Goal: Information Seeking & Learning: Learn about a topic

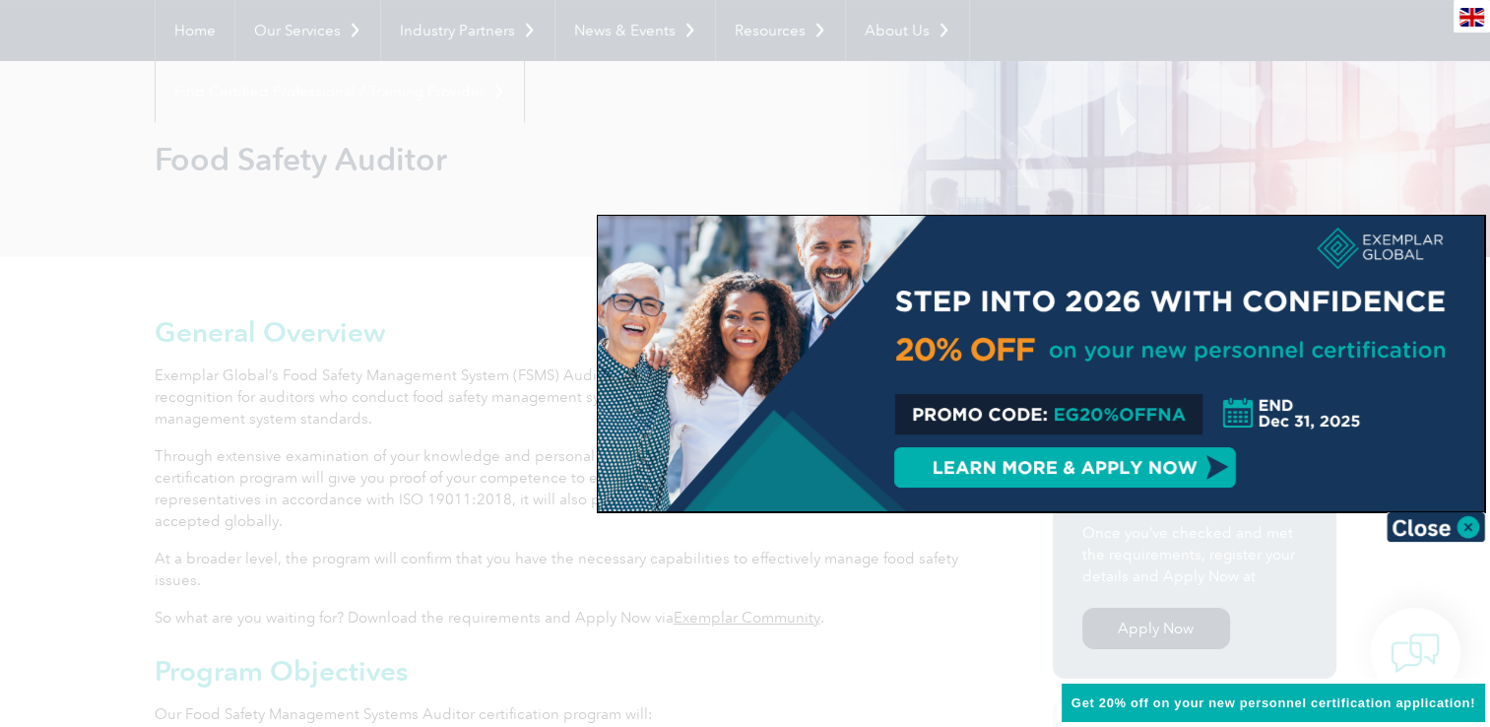
scroll to position [185, 0]
click at [1475, 528] on img at bounding box center [1435, 527] width 98 height 30
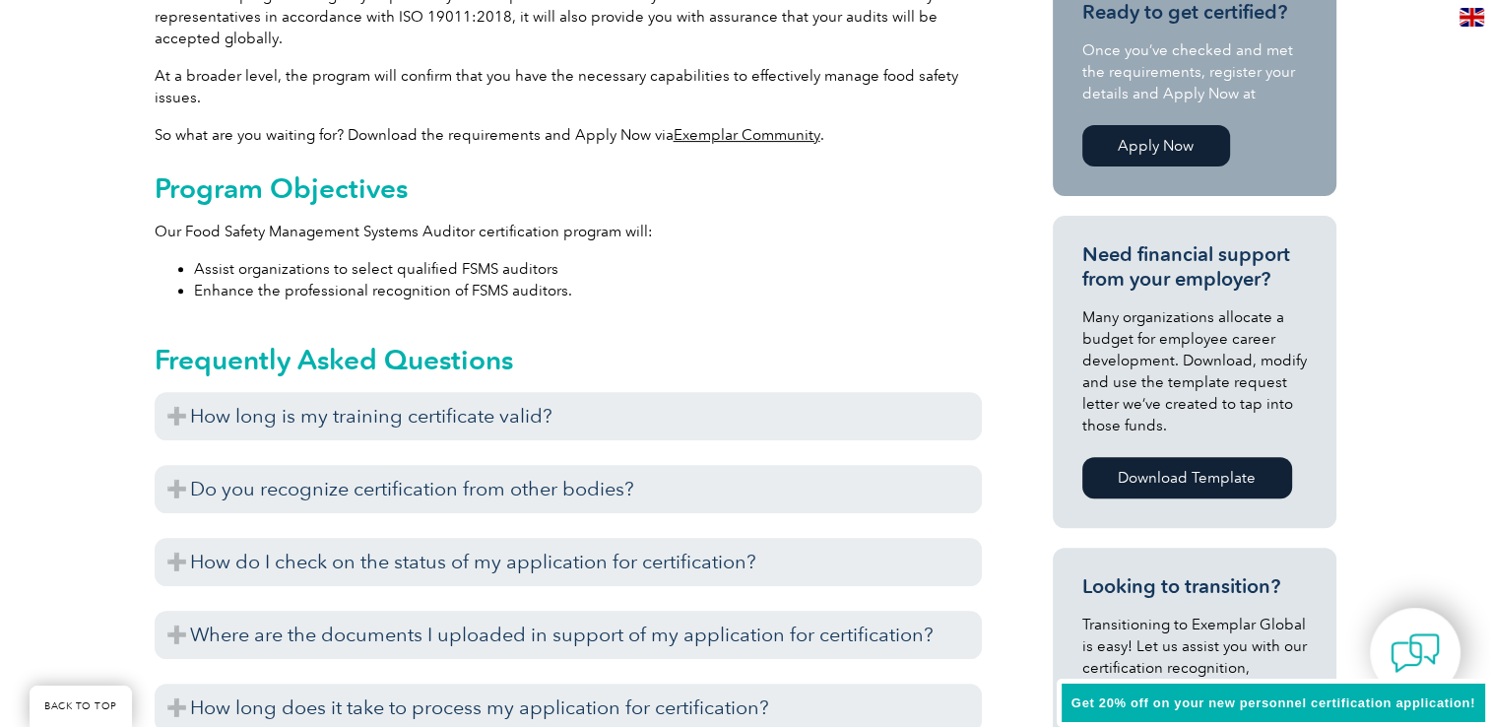
scroll to position [669, 0]
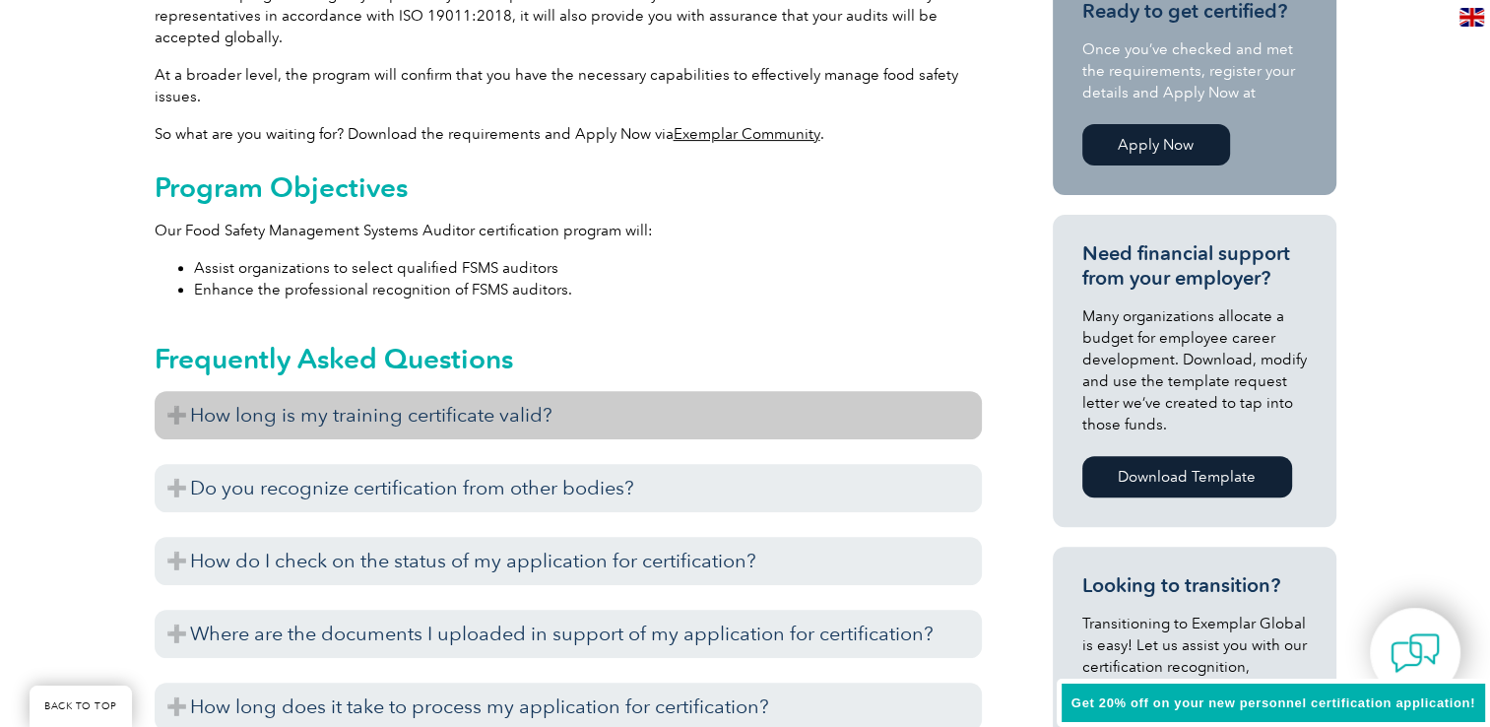
click at [198, 410] on h3 "How long is my training certificate valid?" at bounding box center [568, 415] width 827 height 48
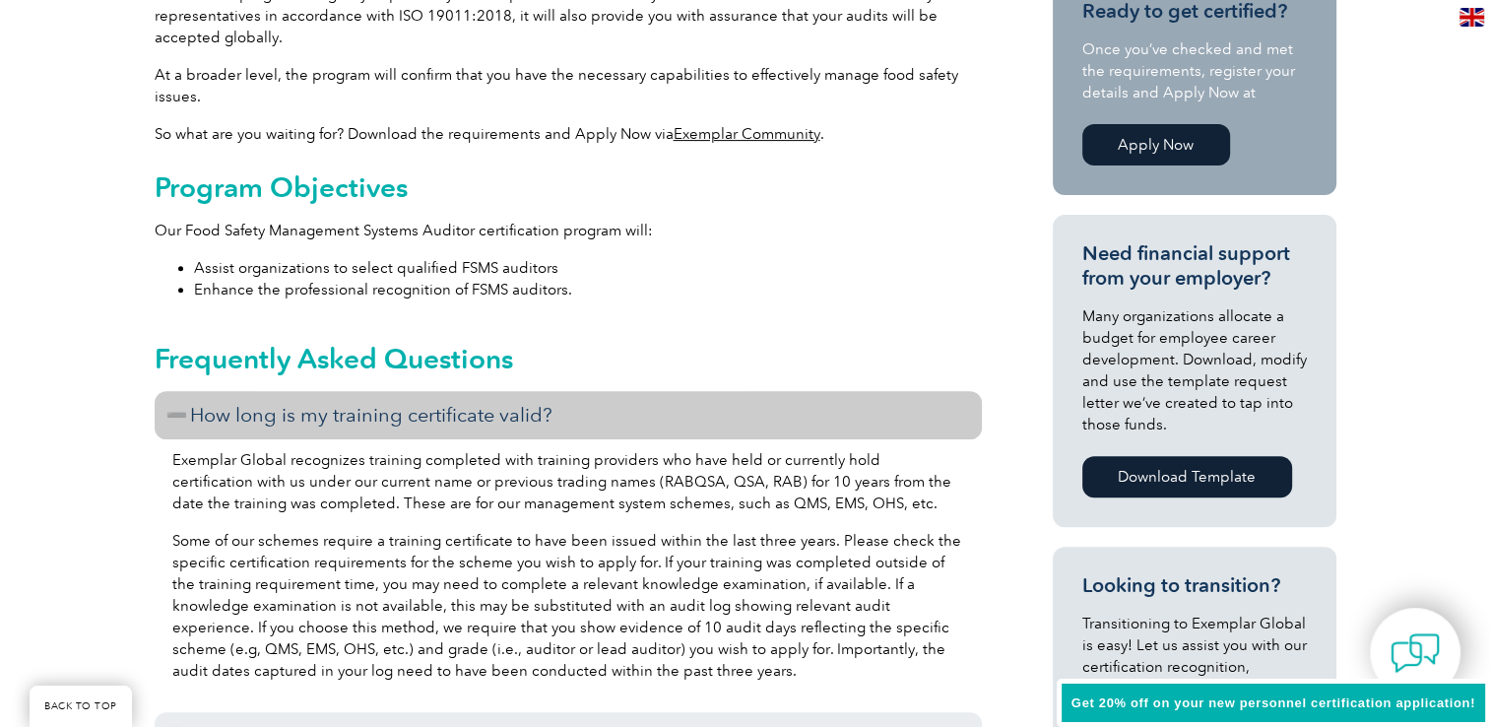
click at [175, 415] on h3 "How long is my training certificate valid?" at bounding box center [568, 415] width 827 height 48
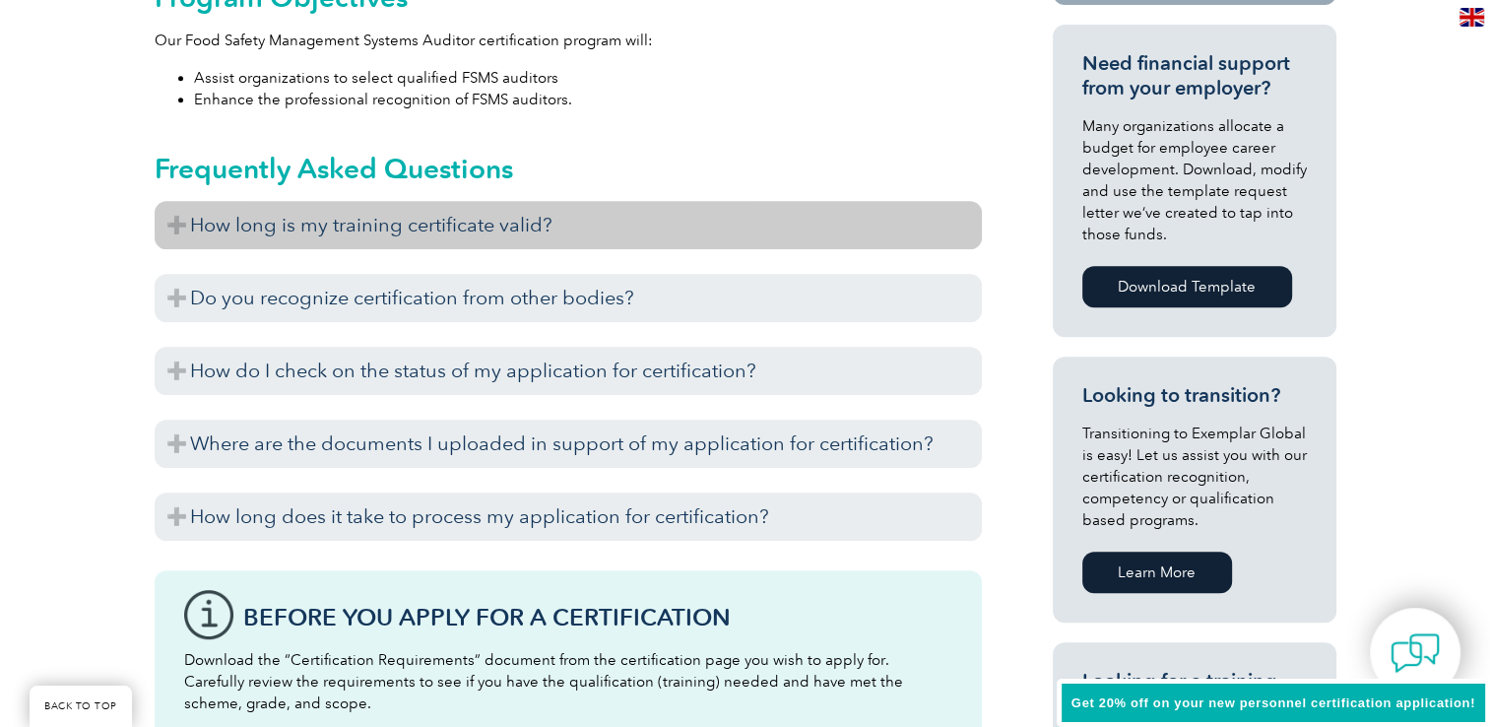
scroll to position [862, 0]
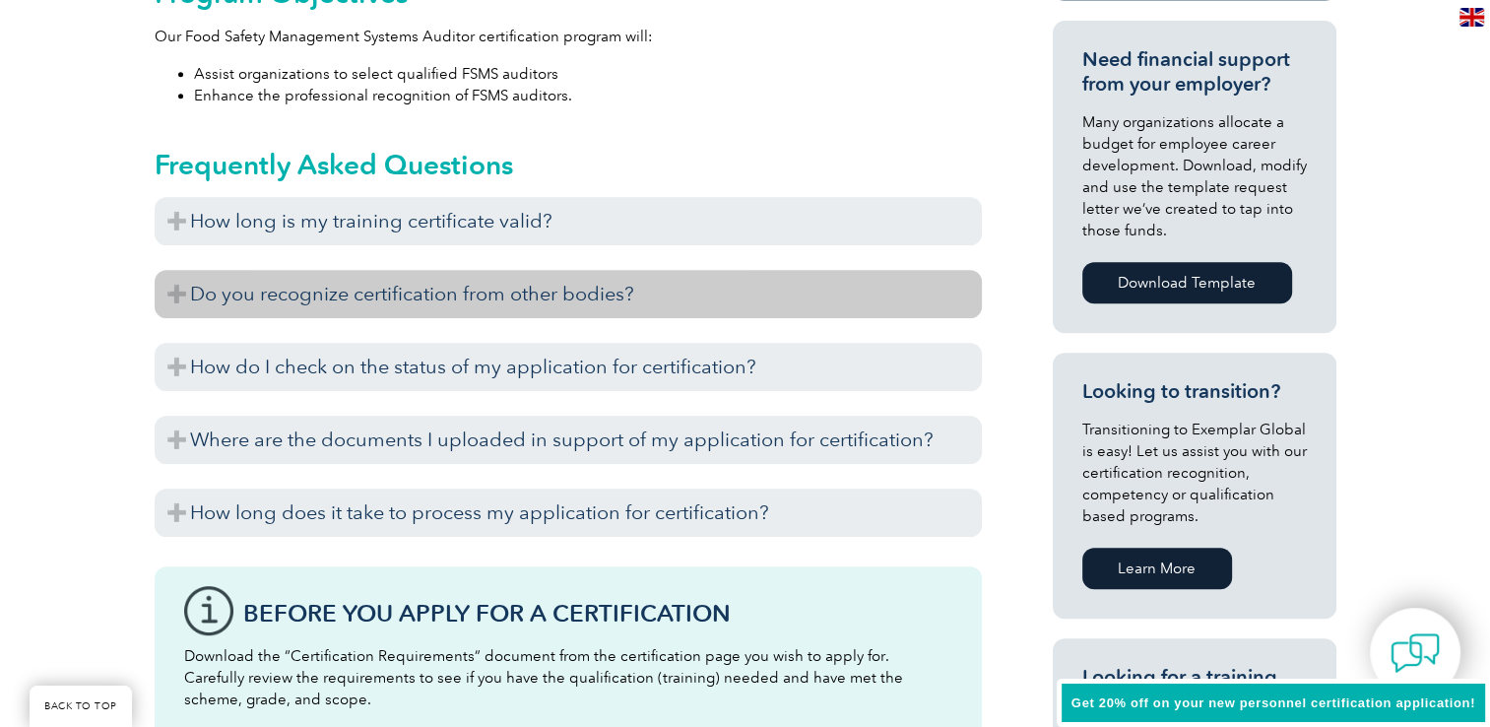
click at [169, 270] on h3 "Do you recognize certification from other bodies?" at bounding box center [568, 294] width 827 height 48
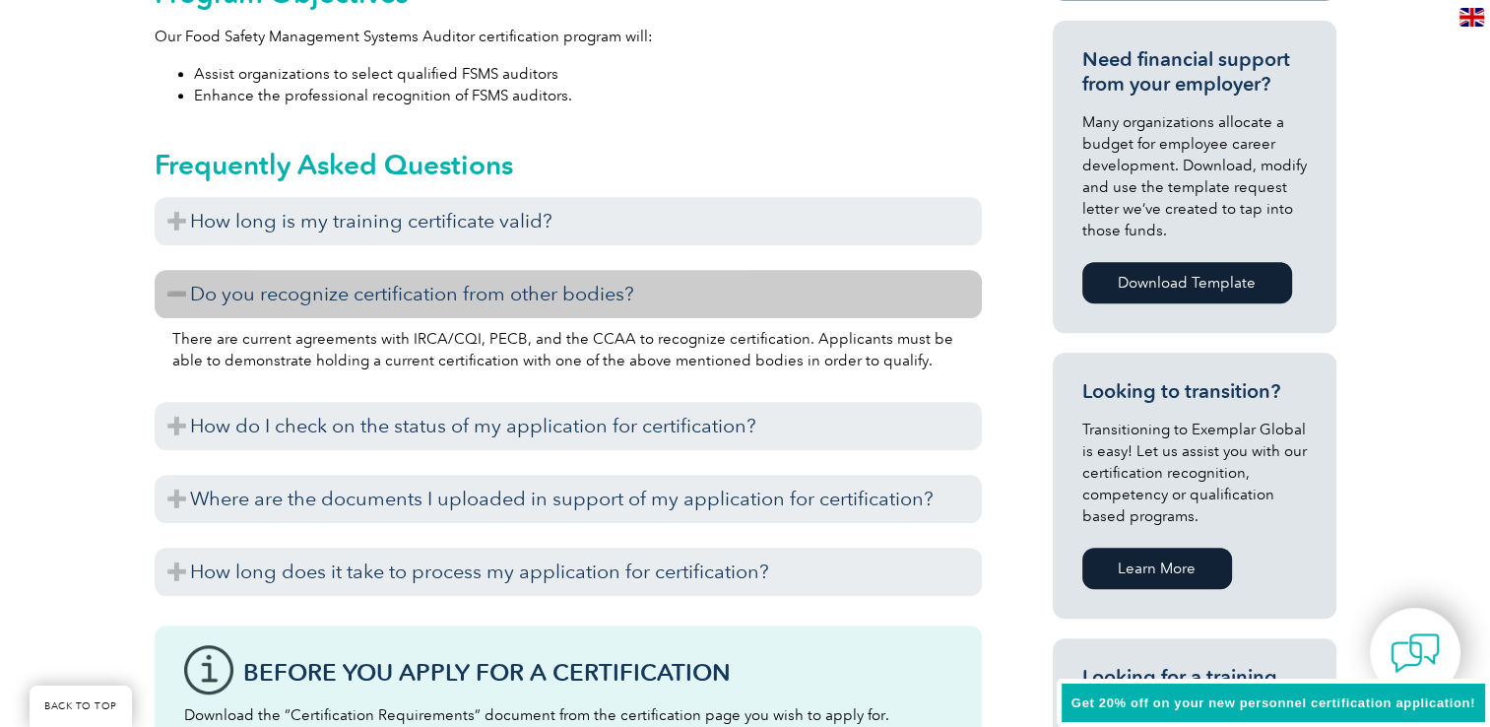
click at [169, 270] on h3 "Do you recognize certification from other bodies?" at bounding box center [568, 294] width 827 height 48
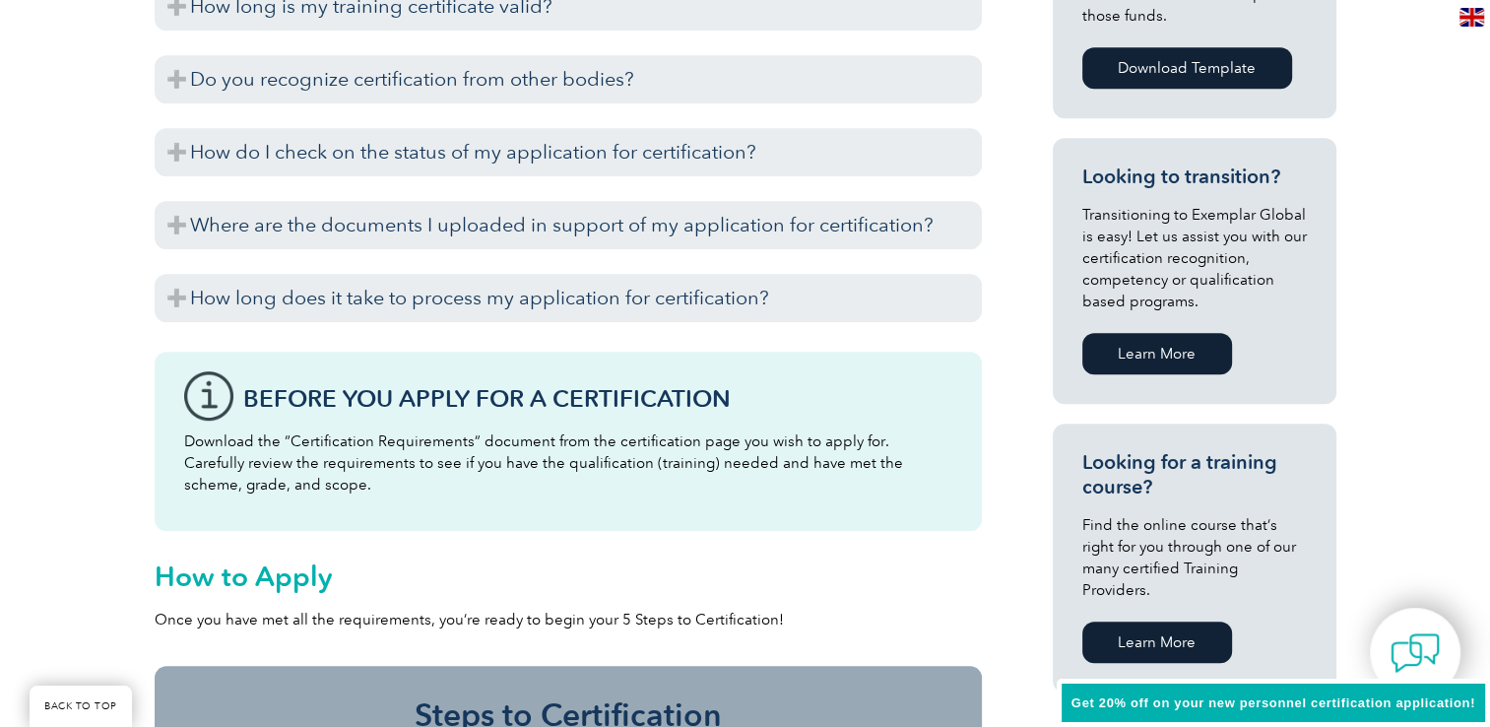
scroll to position [1075, 0]
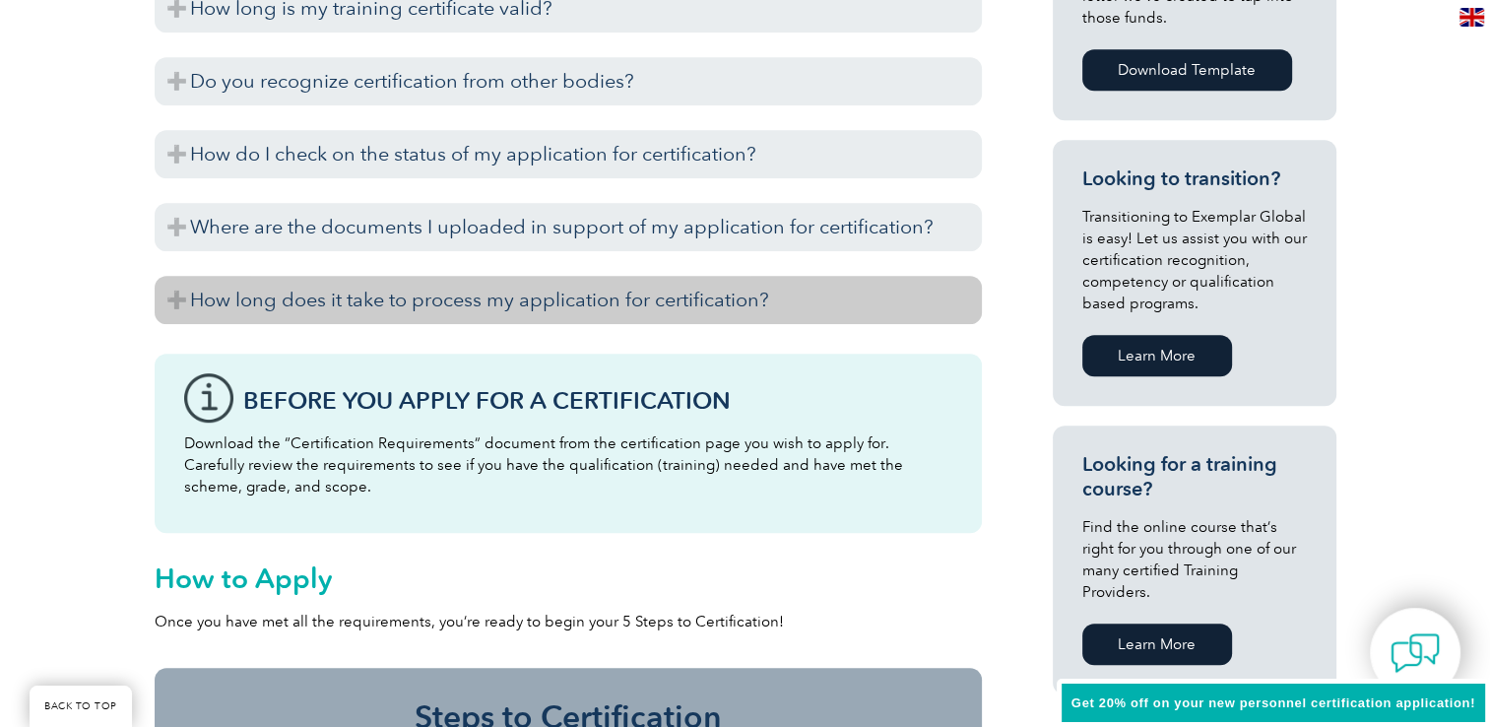
click at [180, 306] on h3 "How long does it take to process my application for certification?" at bounding box center [568, 300] width 827 height 48
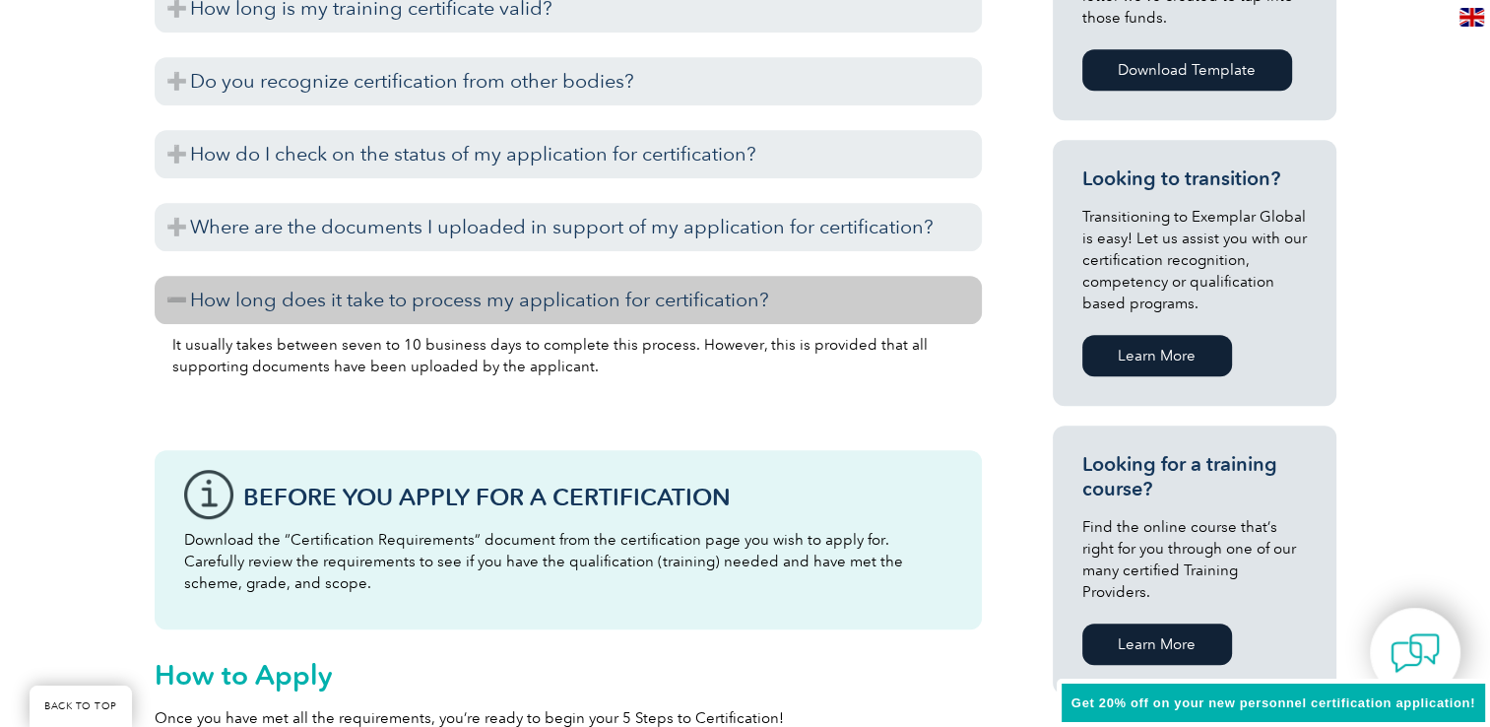
click at [180, 306] on h3 "How long does it take to process my application for certification?" at bounding box center [568, 300] width 827 height 48
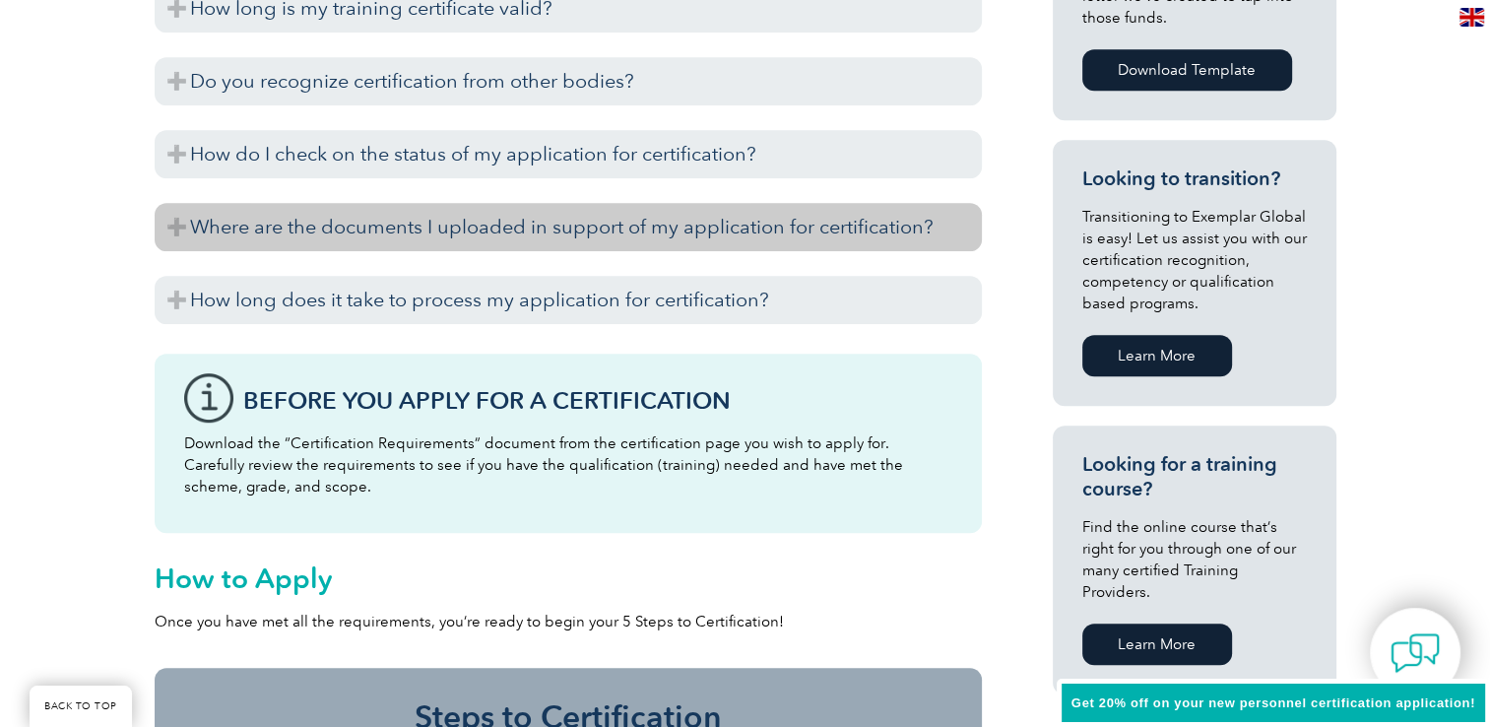
click at [166, 225] on h3 "Where are the documents I uploaded in support of my application for certificati…" at bounding box center [568, 227] width 827 height 48
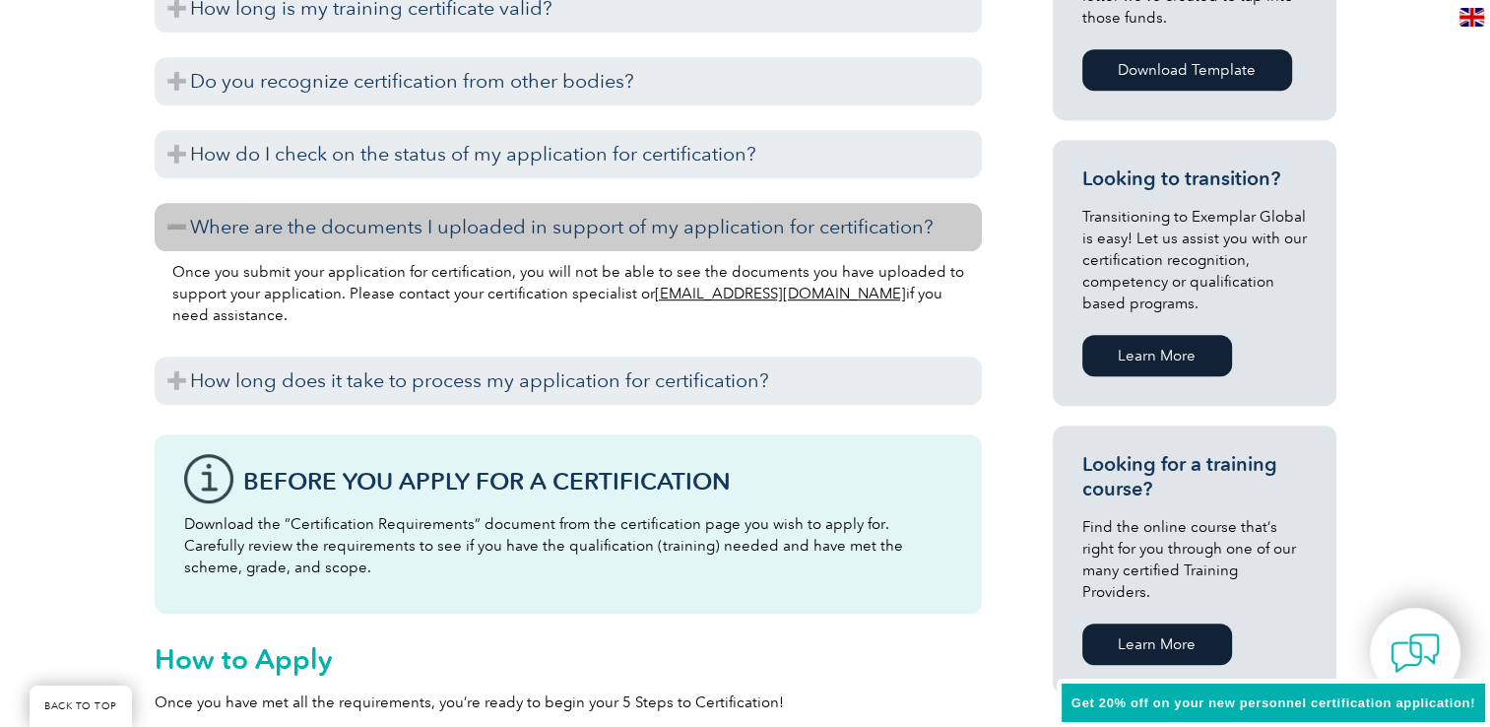
click at [166, 225] on h3 "Where are the documents I uploaded in support of my application for certificati…" at bounding box center [568, 227] width 827 height 48
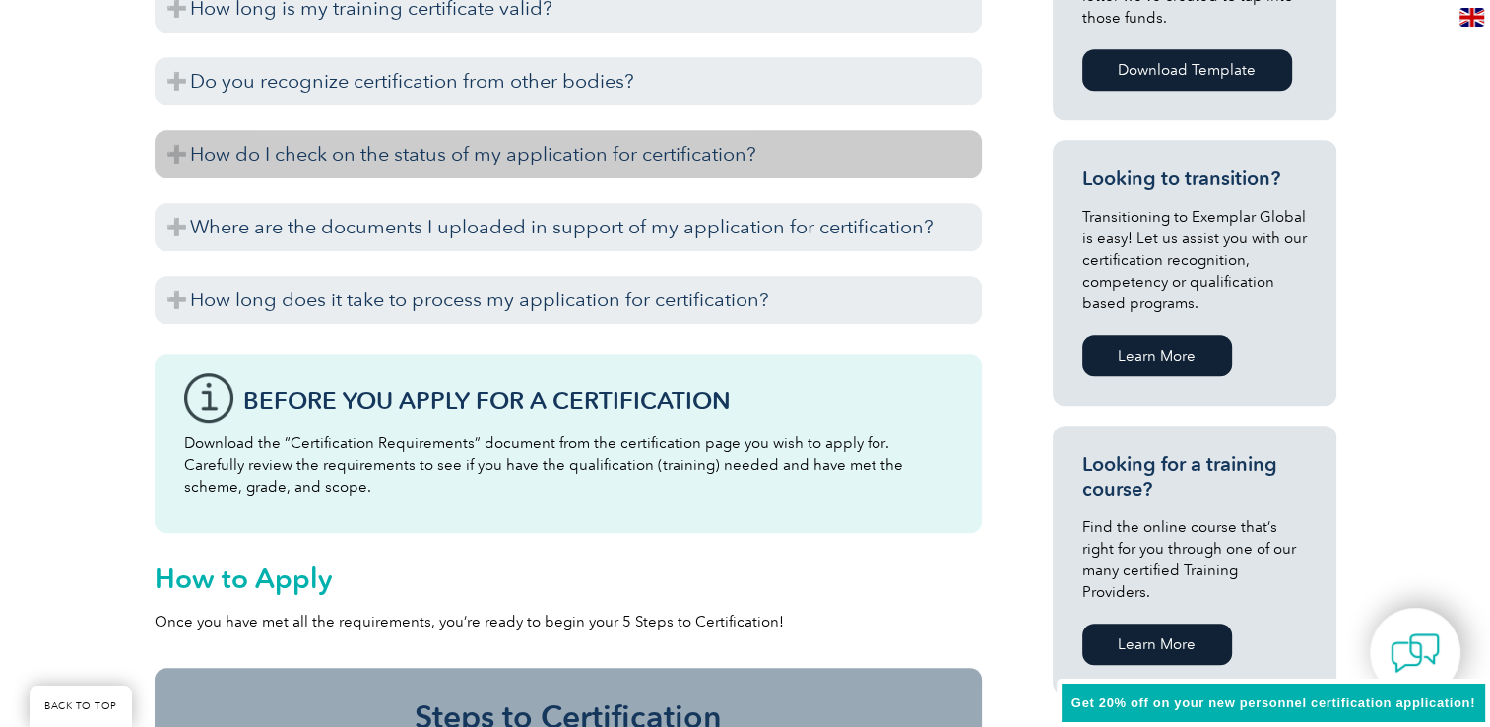
click at [162, 157] on h3 "How do I check on the status of my application for certification?" at bounding box center [568, 154] width 827 height 48
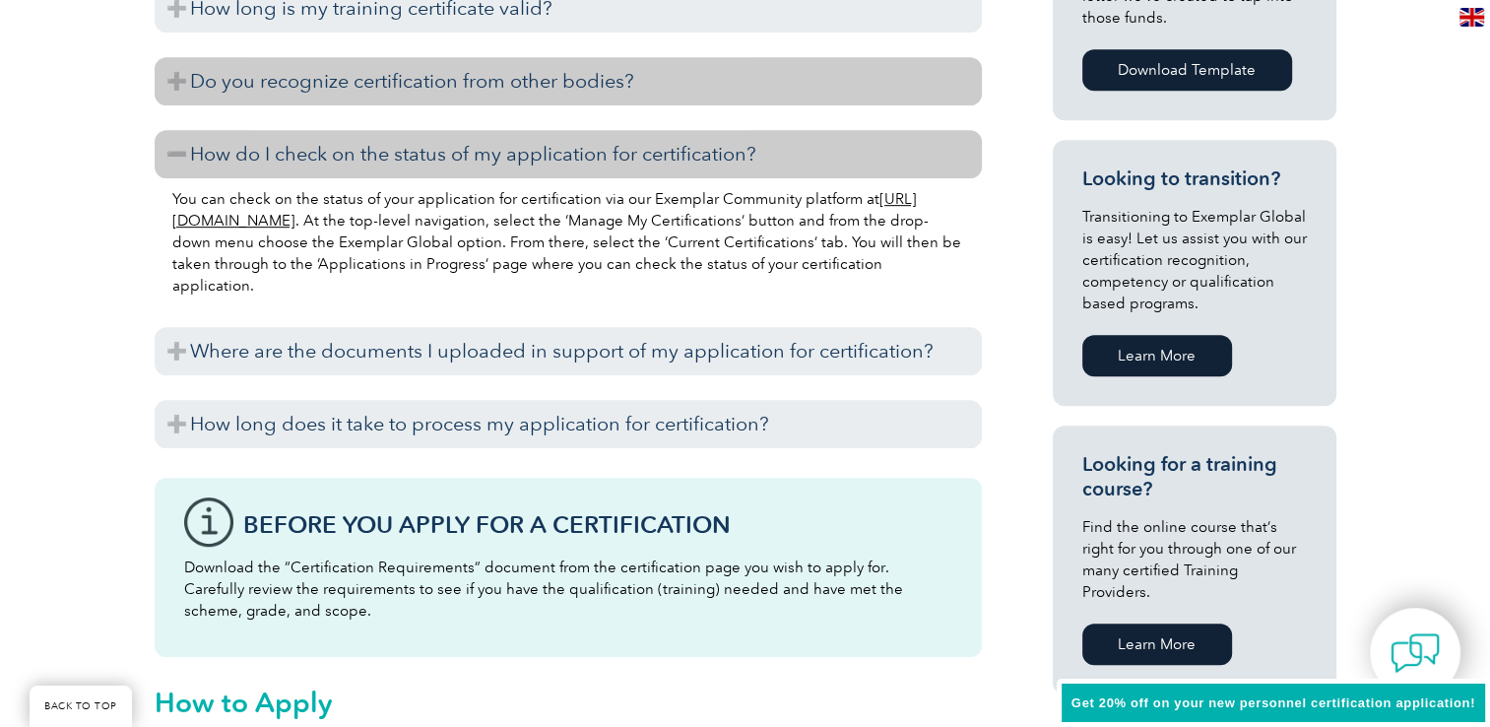
click at [188, 84] on h3 "Do you recognize certification from other bodies?" at bounding box center [568, 81] width 827 height 48
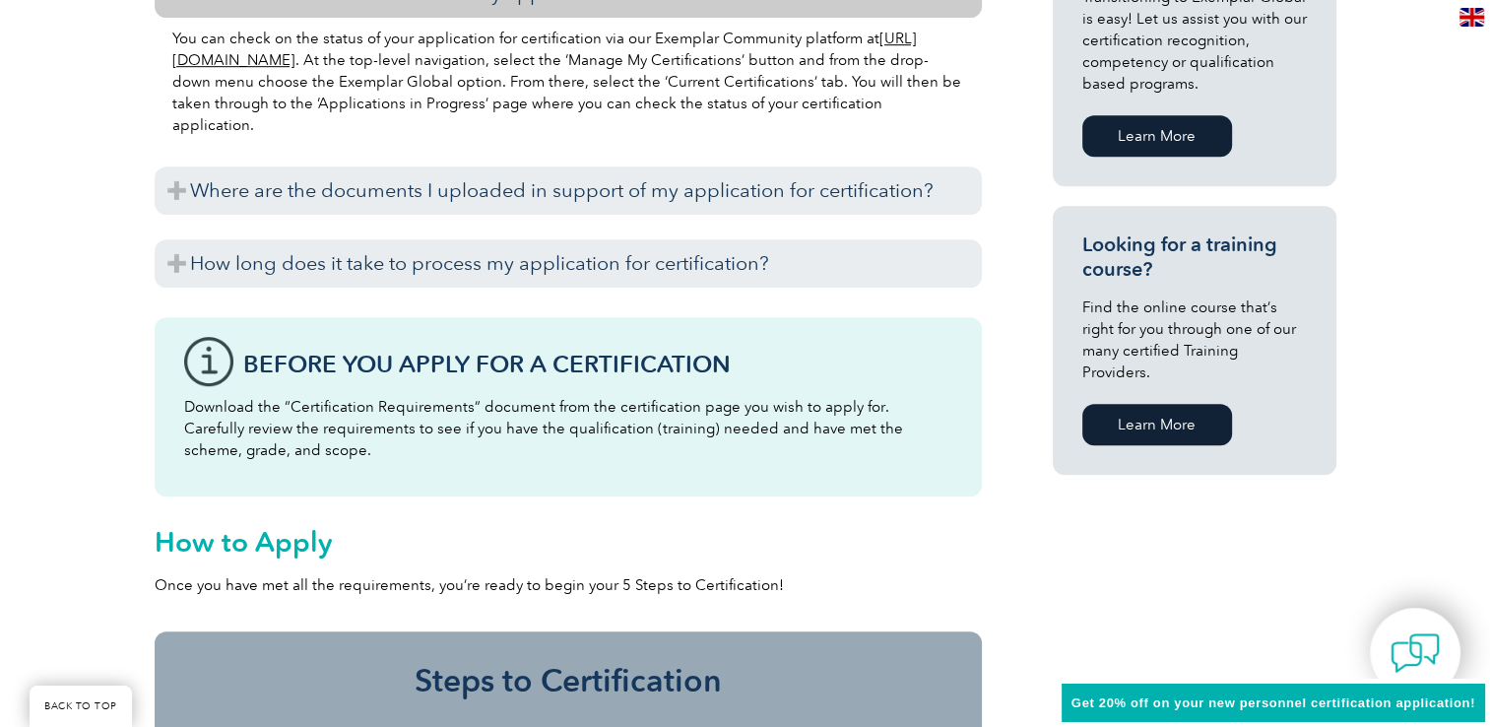
scroll to position [1271, 0]
